Goal: Task Accomplishment & Management: Use online tool/utility

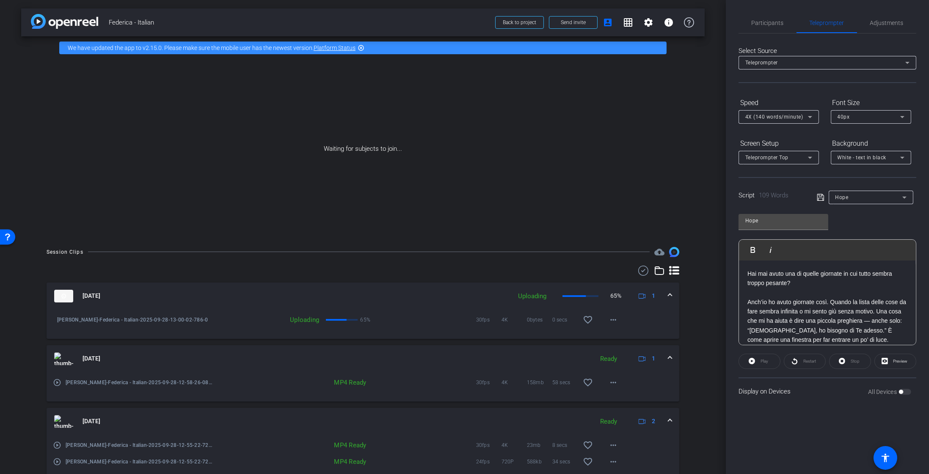
click at [854, 194] on div "Hope" at bounding box center [868, 197] width 67 height 11
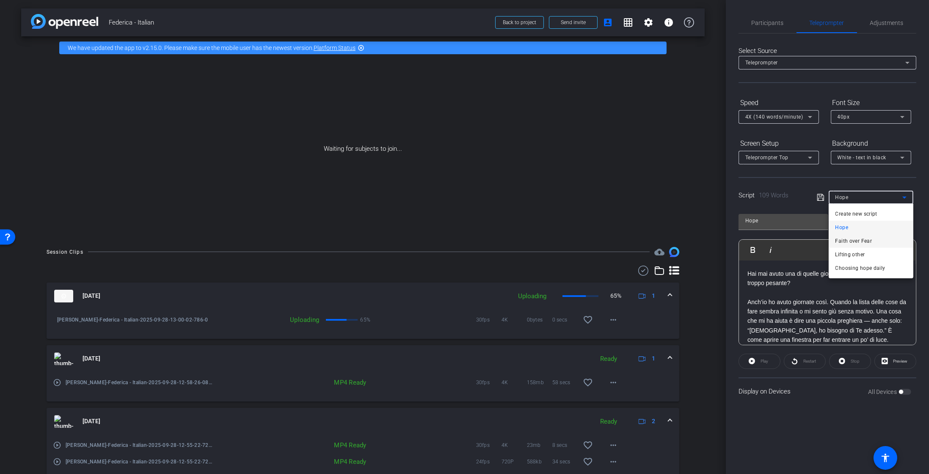
click at [864, 240] on span "Faith over Fear" at bounding box center [853, 241] width 37 height 10
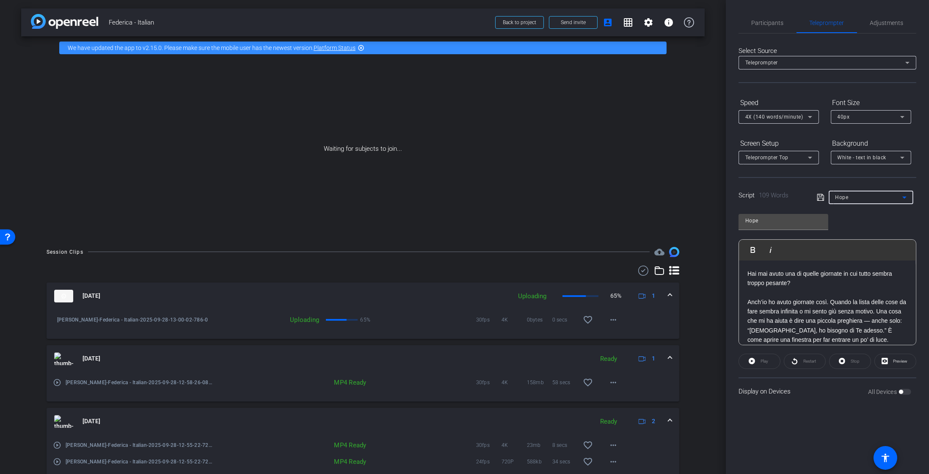
type input "Faith over Fear"
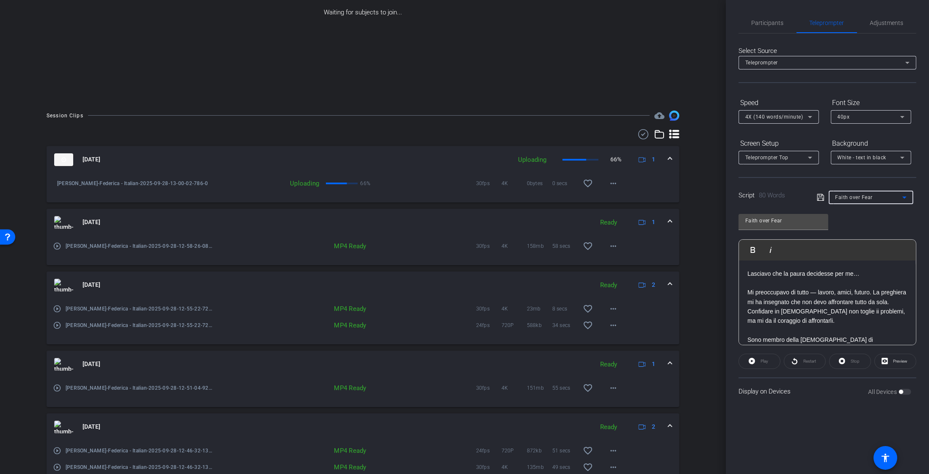
scroll to position [137, 0]
click at [56, 245] on mat-icon "play_circle_outline" at bounding box center [57, 245] width 8 height 8
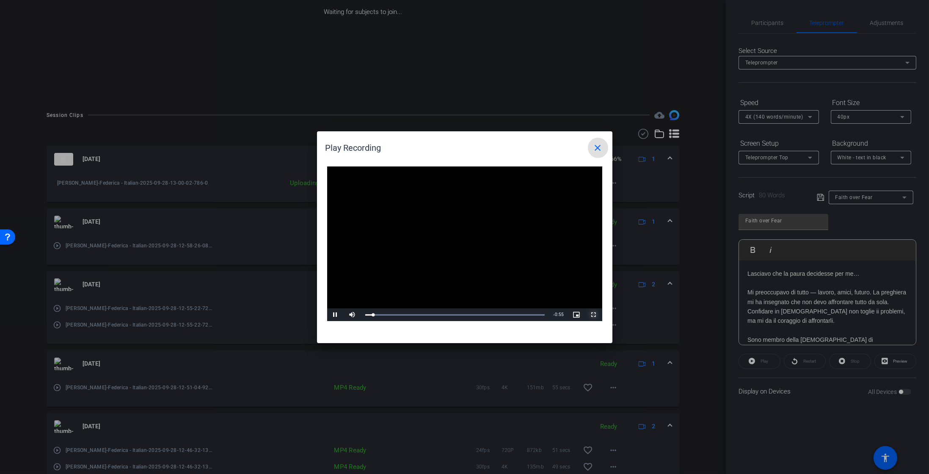
click at [597, 314] on span "Video Player" at bounding box center [593, 314] width 17 height 0
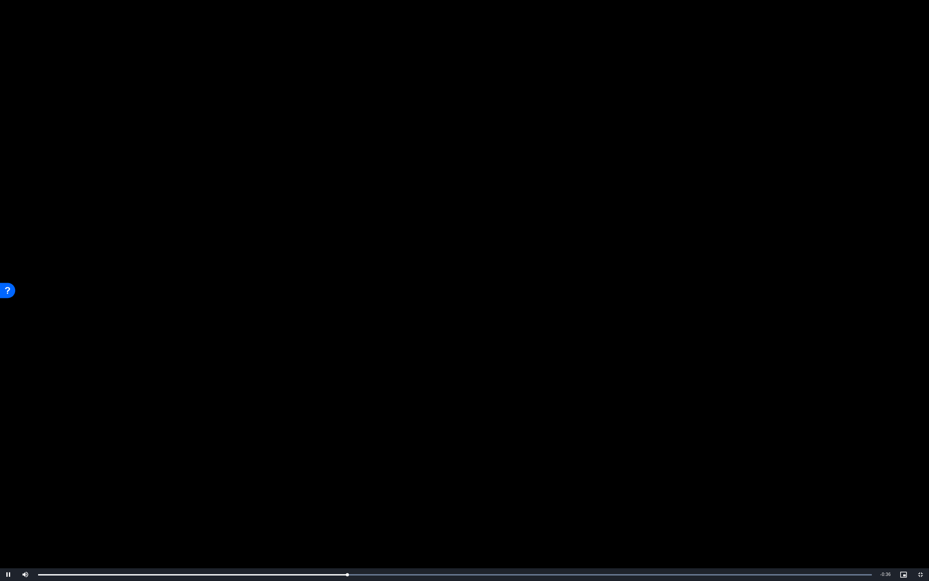
click at [416, 364] on video "Video Player" at bounding box center [464, 290] width 929 height 581
click at [8, 473] on span "Video Player" at bounding box center [8, 575] width 17 height 0
click at [921, 473] on span "Video Player" at bounding box center [920, 575] width 17 height 0
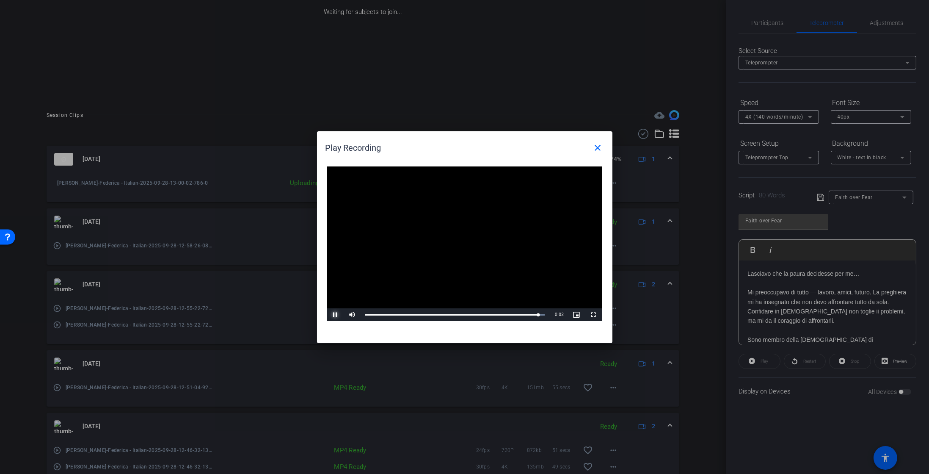
click at [332, 314] on span "Video Player" at bounding box center [335, 314] width 17 height 0
click at [600, 149] on mat-icon "close" at bounding box center [598, 148] width 10 height 10
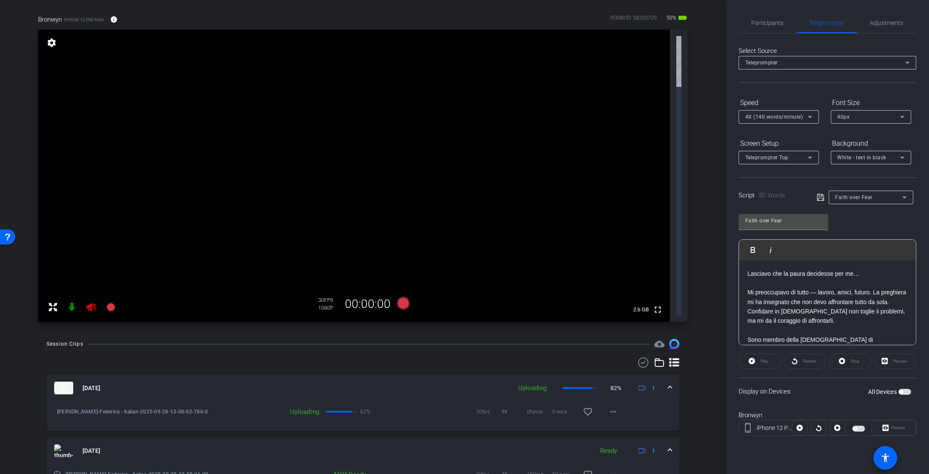
scroll to position [287, 0]
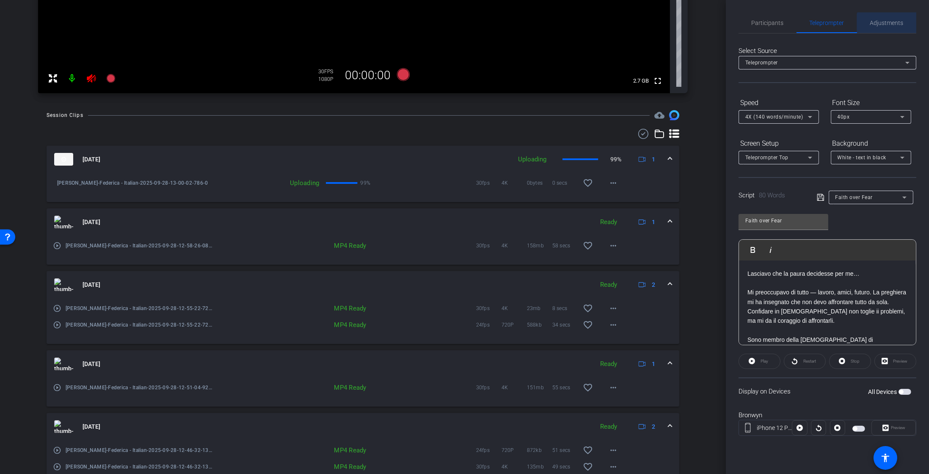
click at [891, 28] on span "Adjustments" at bounding box center [886, 23] width 33 height 20
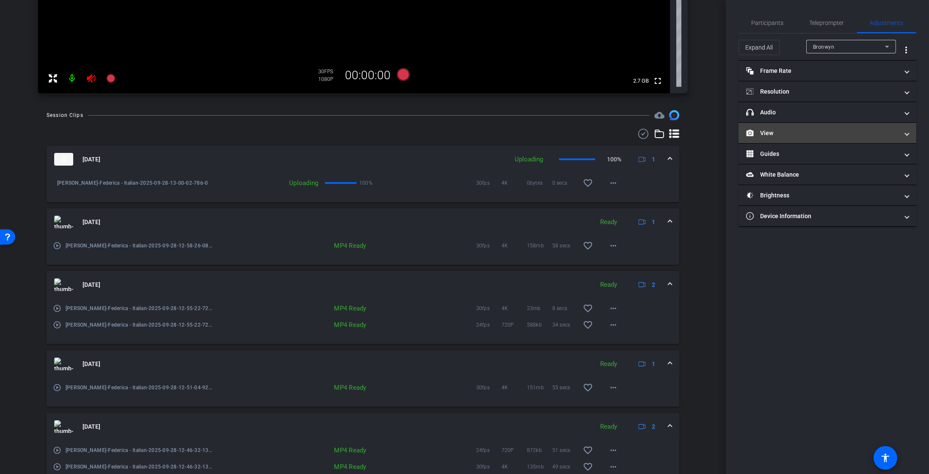
click at [782, 130] on mat-panel-title "View" at bounding box center [822, 133] width 152 height 9
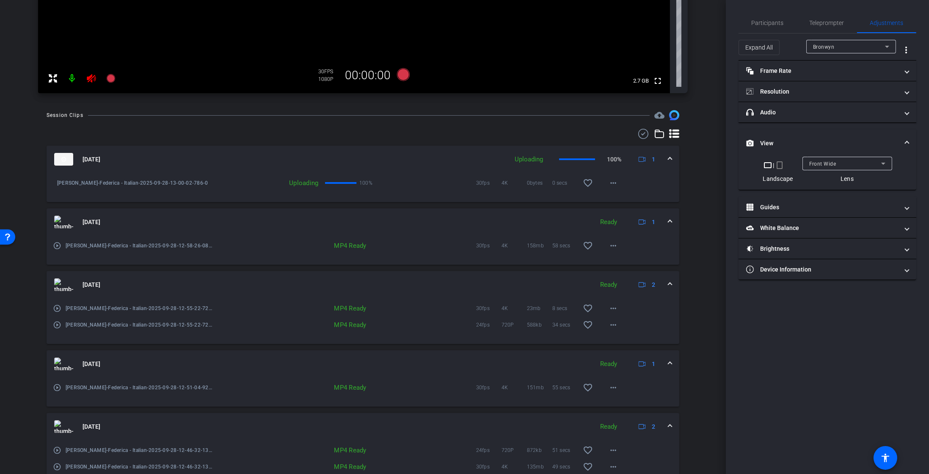
click at [777, 165] on mat-icon "crop_portrait" at bounding box center [779, 165] width 10 height 10
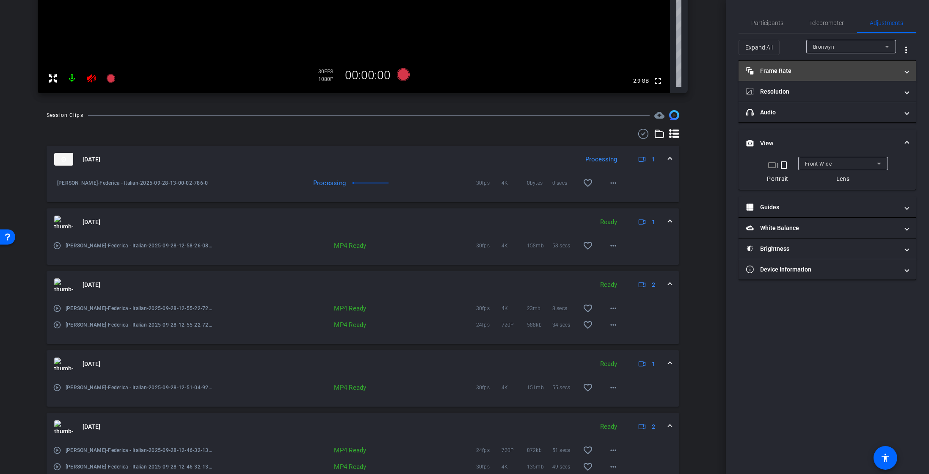
click at [823, 76] on mat-expansion-panel-header "Frame Rate Frame Rate" at bounding box center [827, 71] width 178 height 20
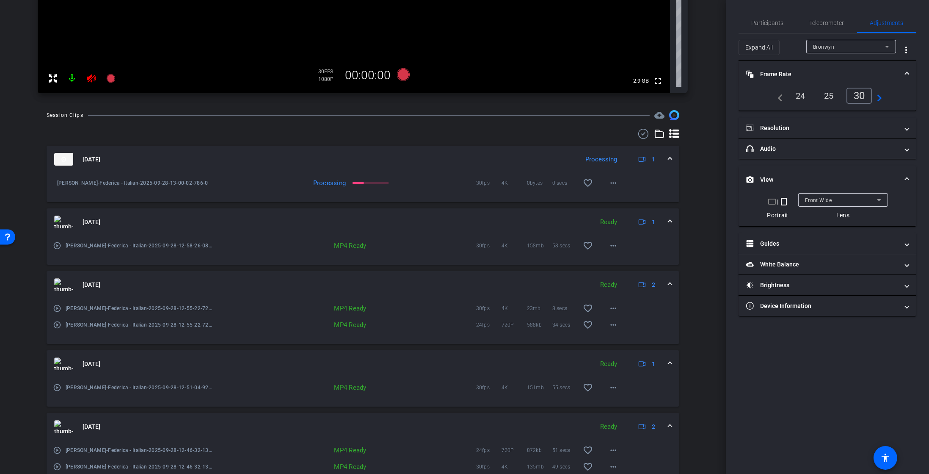
click at [879, 96] on mat-icon "navigate_next" at bounding box center [877, 96] width 10 height 10
click at [860, 96] on div "60" at bounding box center [861, 95] width 22 height 14
click at [878, 127] on mat-panel-title "Resolution" at bounding box center [822, 128] width 152 height 9
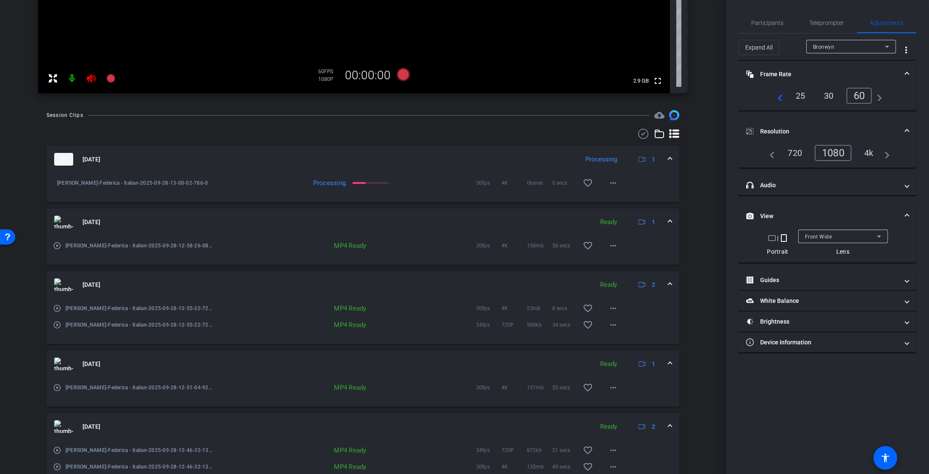
click at [876, 150] on div "4k" at bounding box center [869, 153] width 22 height 14
click at [822, 28] on span "Teleprompter" at bounding box center [827, 23] width 35 height 20
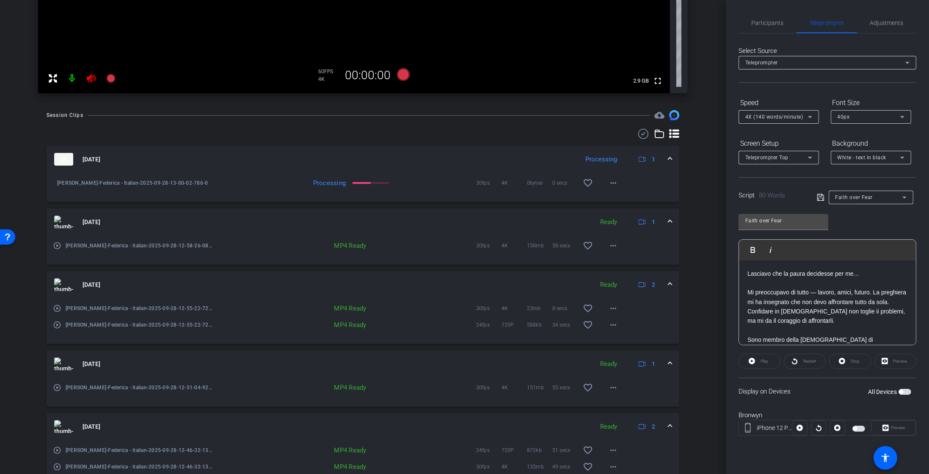
click at [904, 391] on span "button" at bounding box center [904, 391] width 13 height 6
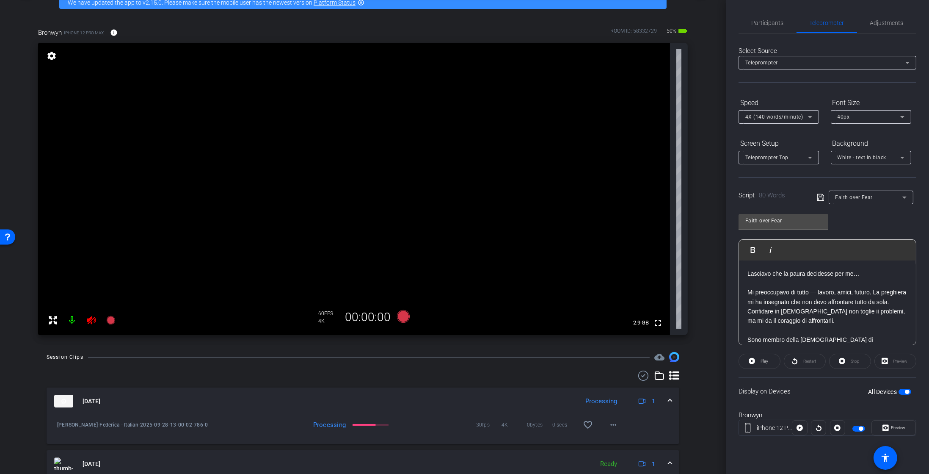
scroll to position [0, 0]
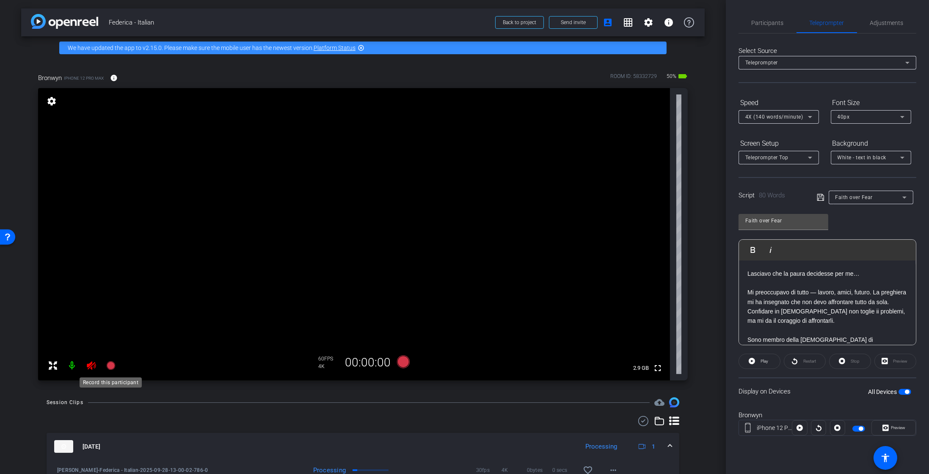
click at [112, 365] on icon at bounding box center [110, 365] width 8 height 8
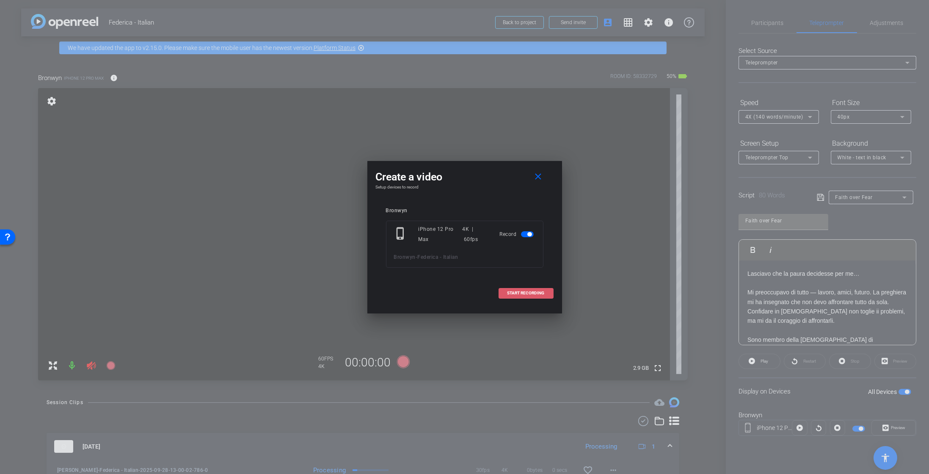
click at [531, 291] on span "START RECORDING" at bounding box center [525, 293] width 37 height 4
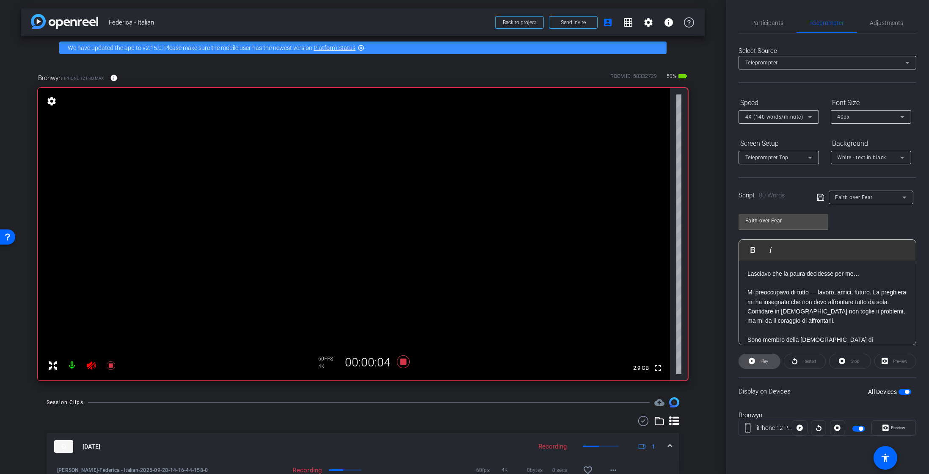
click at [769, 364] on span at bounding box center [759, 361] width 41 height 20
click at [881, 426] on span at bounding box center [894, 427] width 44 height 20
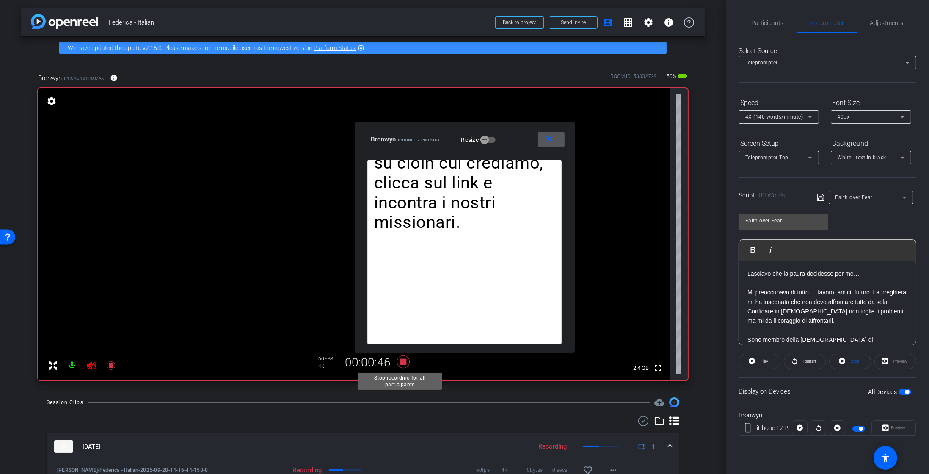
click at [395, 363] on icon at bounding box center [403, 361] width 20 height 15
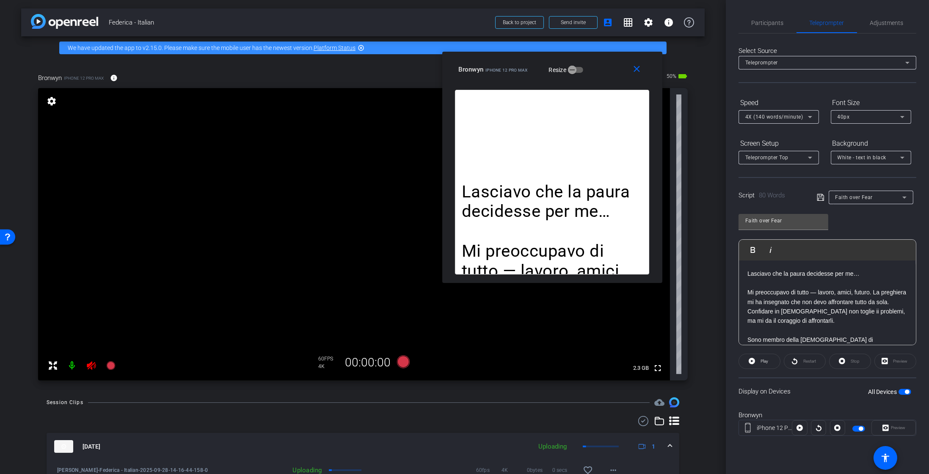
drag, startPoint x: 517, startPoint y: 129, endPoint x: 614, endPoint y: 51, distance: 125.0
click at [614, 52] on div "close [PERSON_NAME] iPhone 12 Pro Max Resize" at bounding box center [552, 71] width 220 height 38
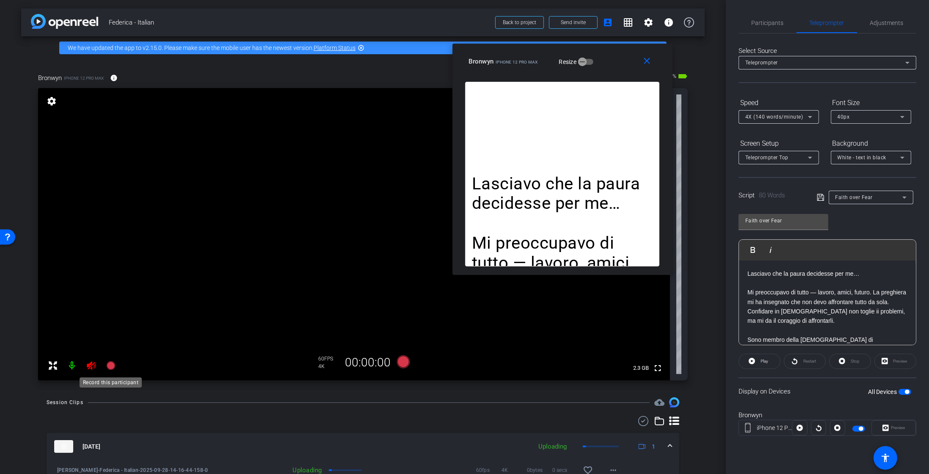
click at [110, 366] on icon at bounding box center [110, 365] width 8 height 8
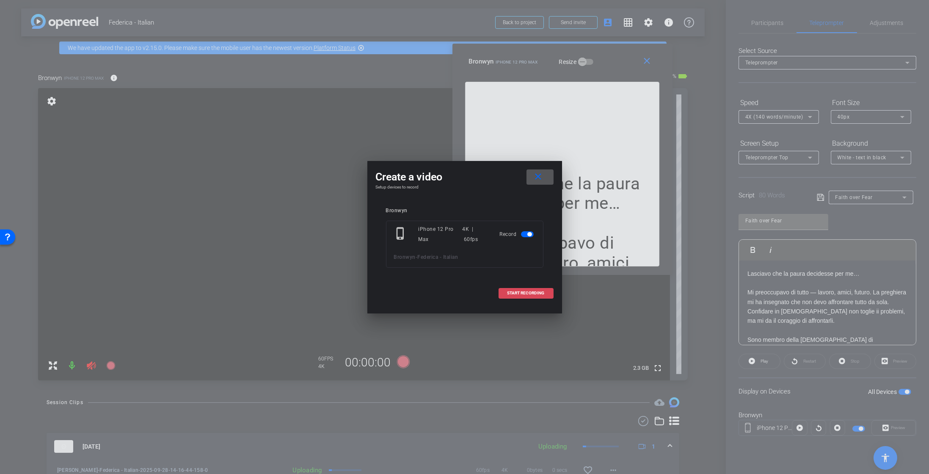
click at [526, 292] on span "START RECORDING" at bounding box center [525, 293] width 37 height 4
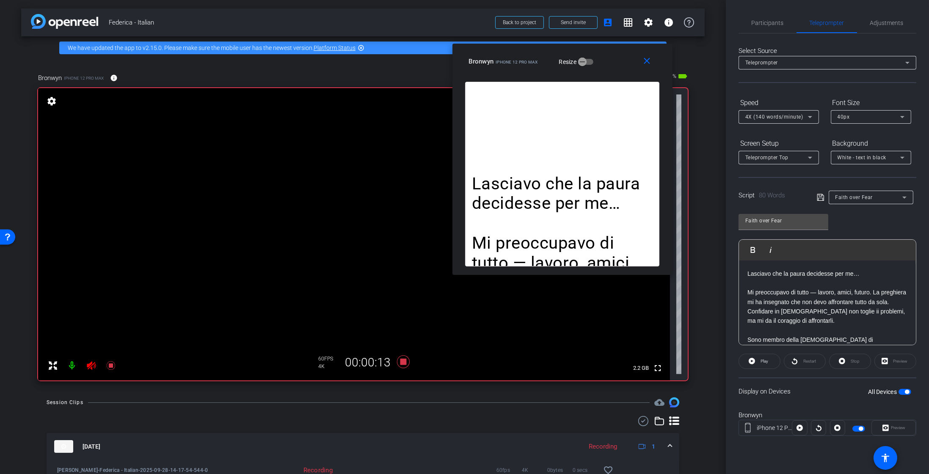
click at [754, 69] on div at bounding box center [827, 73] width 178 height 9
click at [766, 359] on span "Play" at bounding box center [764, 360] width 8 height 5
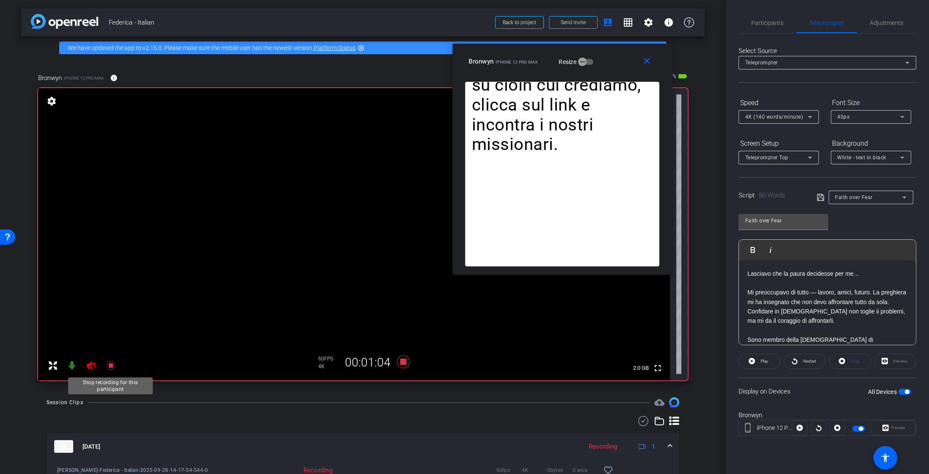
click at [110, 369] on icon at bounding box center [111, 365] width 10 height 10
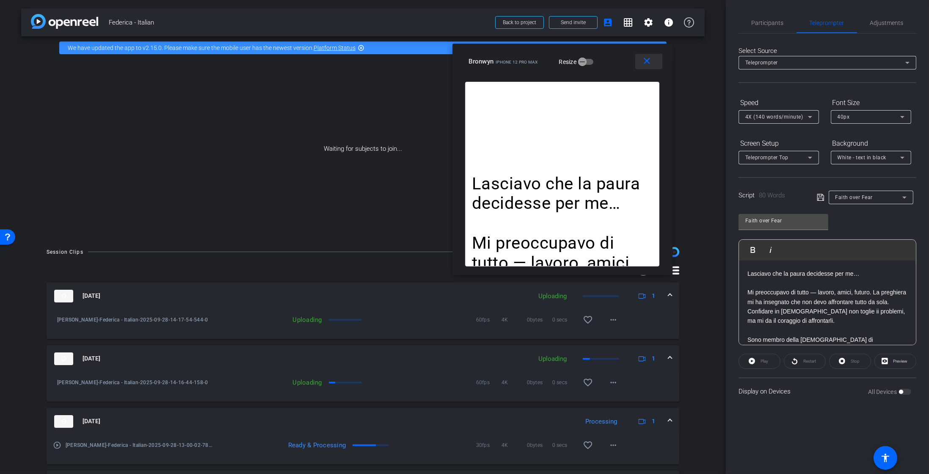
click at [642, 66] on mat-icon "close" at bounding box center [647, 61] width 11 height 11
